Goal: Information Seeking & Learning: Learn about a topic

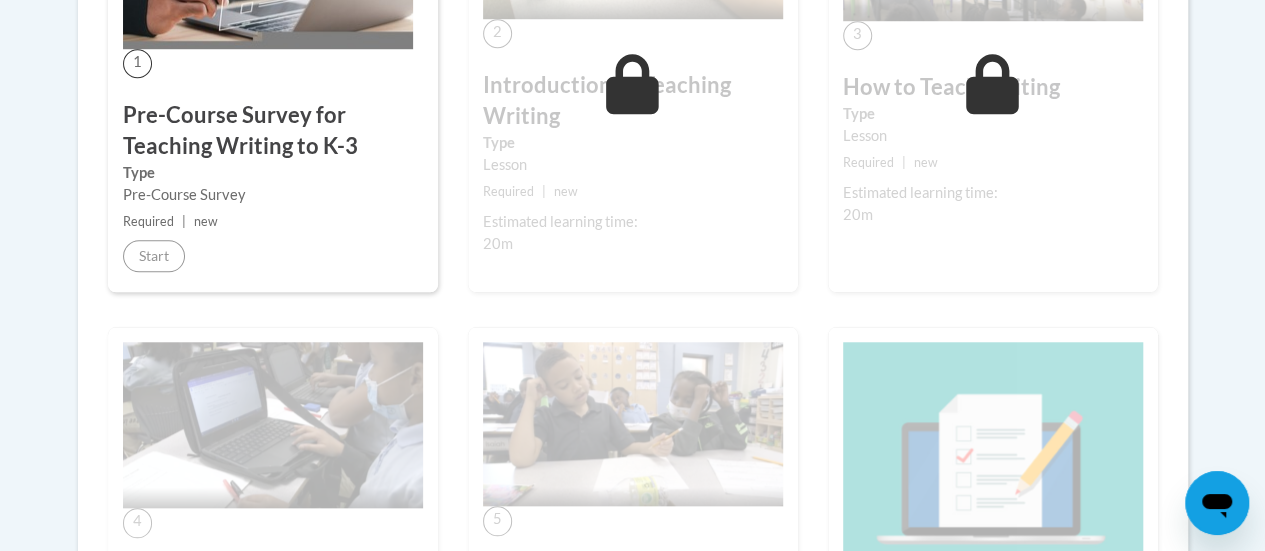
scroll to position [726, 0]
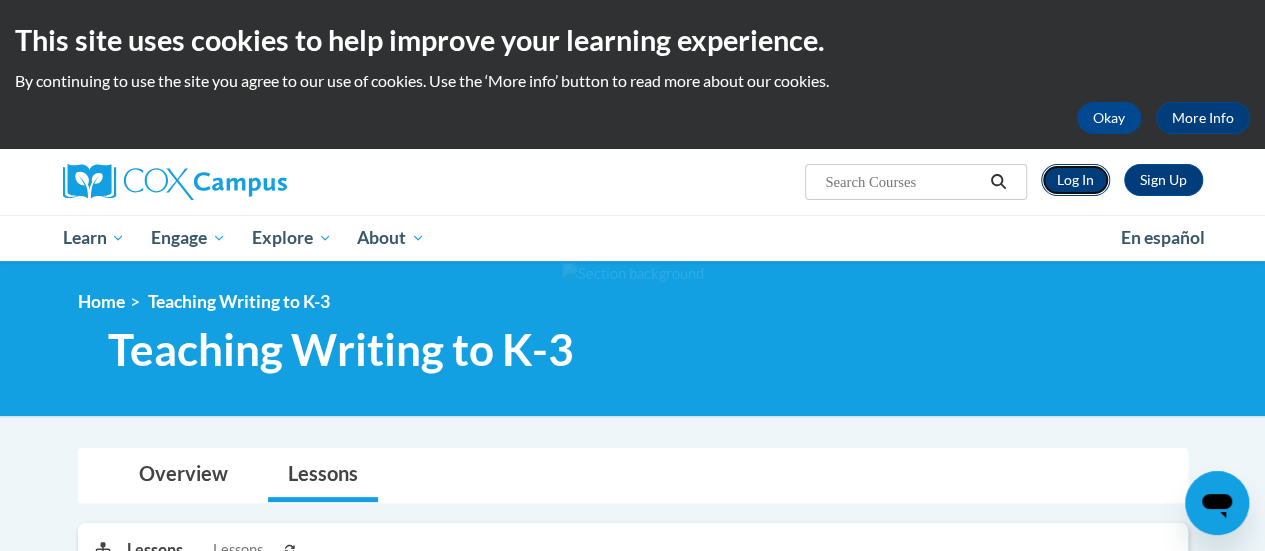
click at [1066, 173] on link "Log In" at bounding box center [1075, 180] width 69 height 32
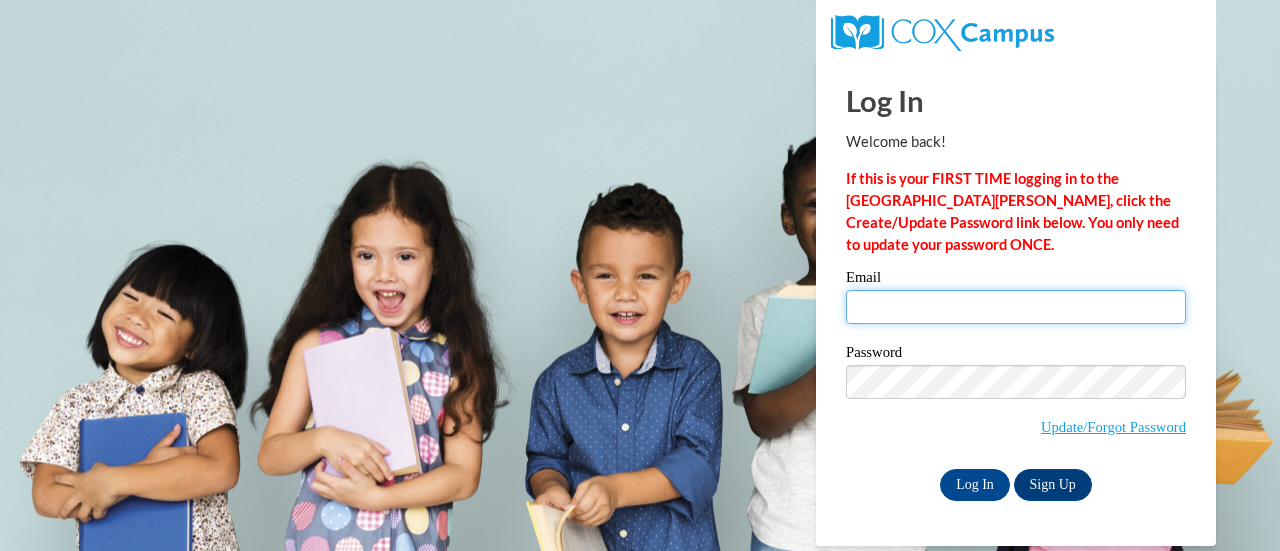
click at [875, 319] on input "Email" at bounding box center [1016, 307] width 340 height 34
type input "braun@northwestlutheran.org"
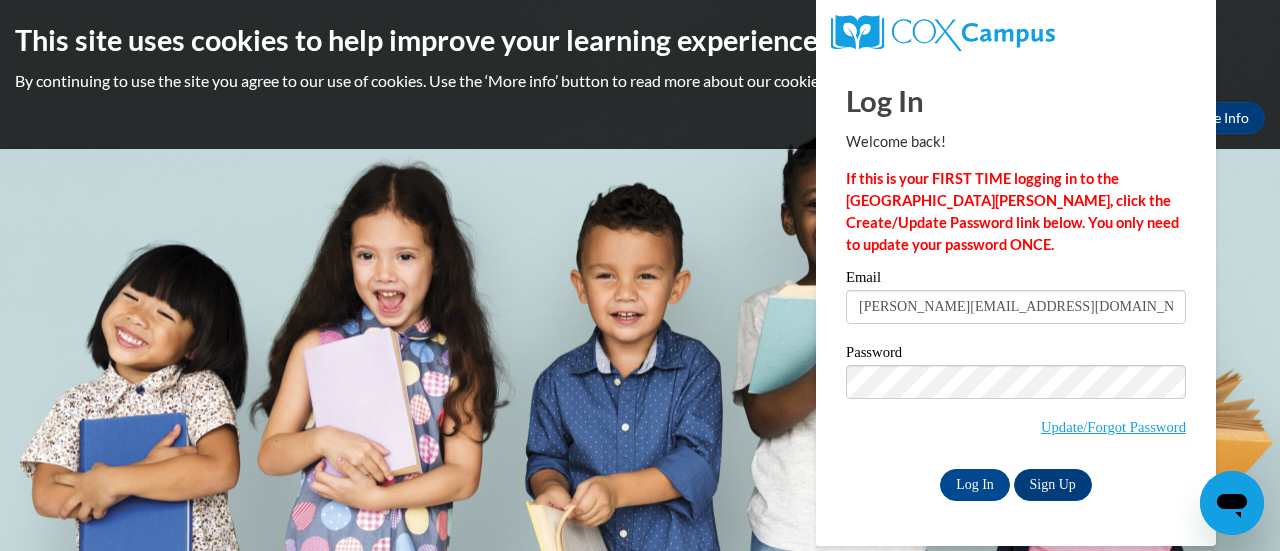
click at [876, 475] on div "Log In Sign Up" at bounding box center [1016, 485] width 340 height 32
click at [983, 489] on input "Log In" at bounding box center [975, 485] width 70 height 32
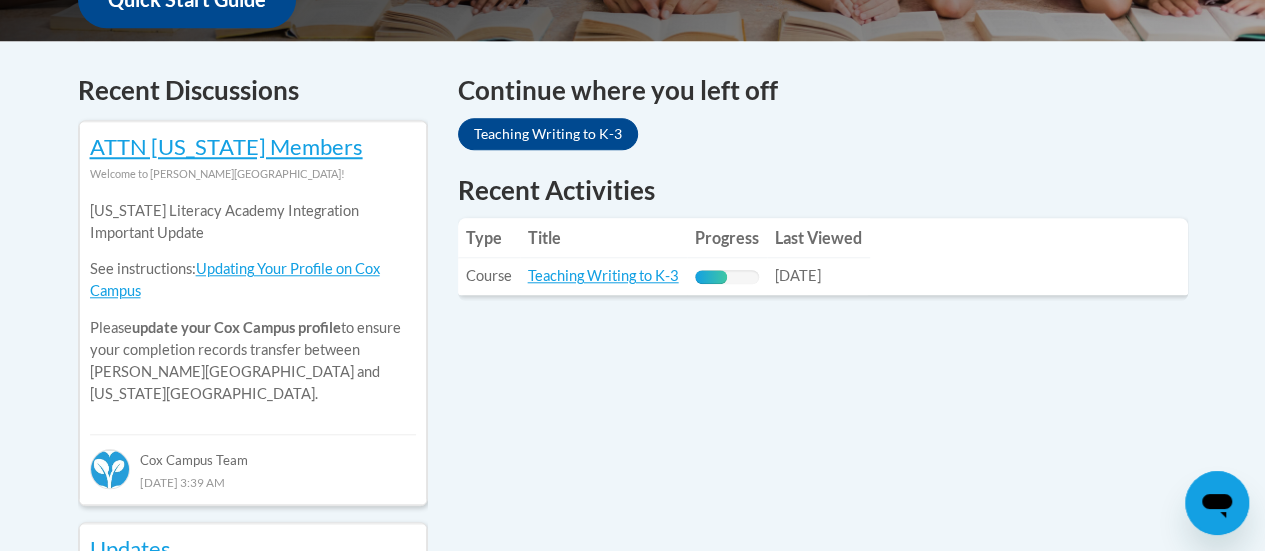
scroll to position [824, 0]
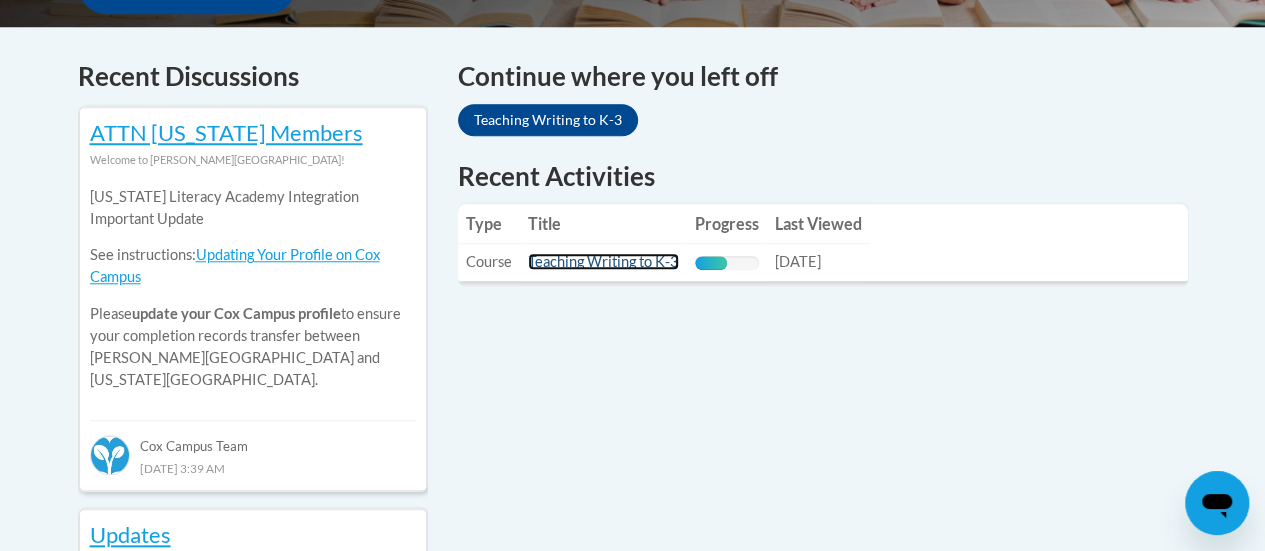
click at [622, 261] on link "Teaching Writing to K-3" at bounding box center [603, 261] width 151 height 17
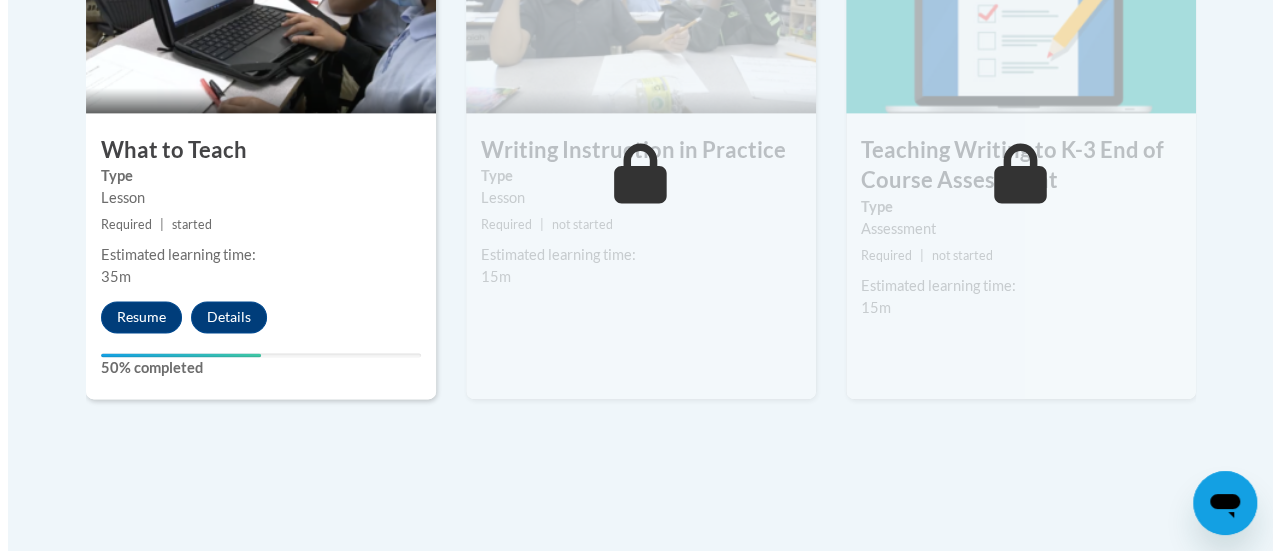
scroll to position [1312, 0]
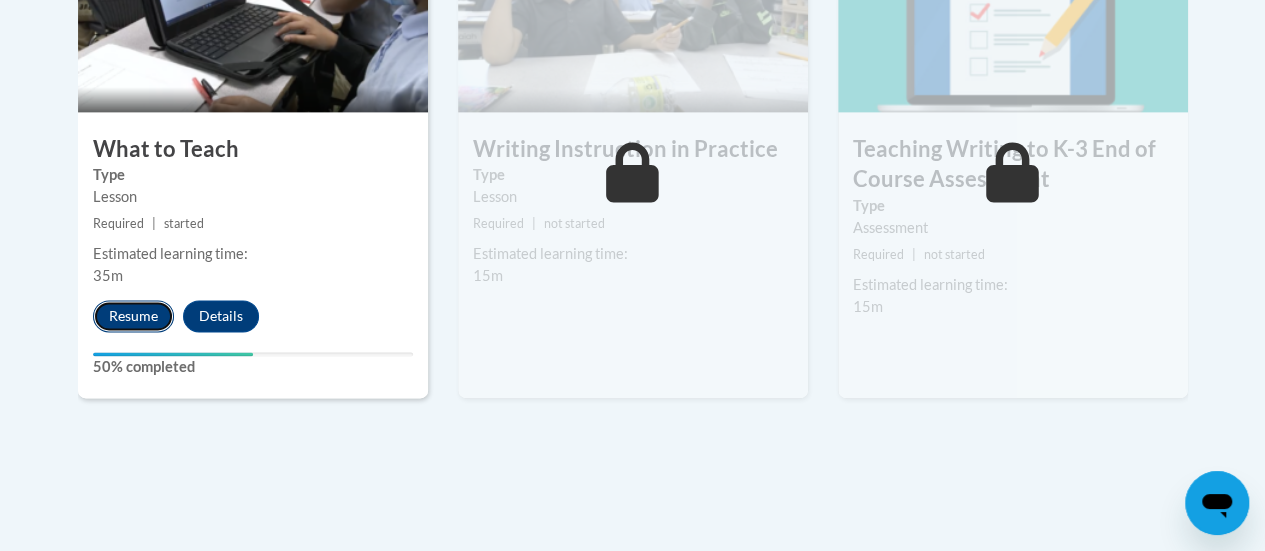
click at [148, 324] on button "Resume" at bounding box center [133, 316] width 81 height 32
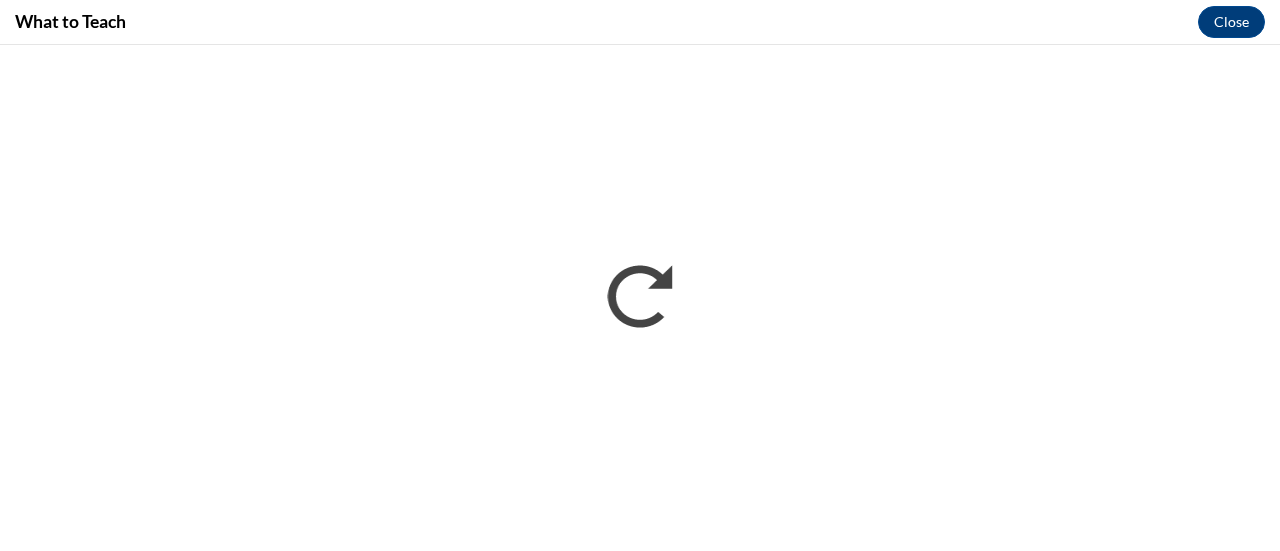
scroll to position [0, 0]
